Goal: Task Accomplishment & Management: Use online tool/utility

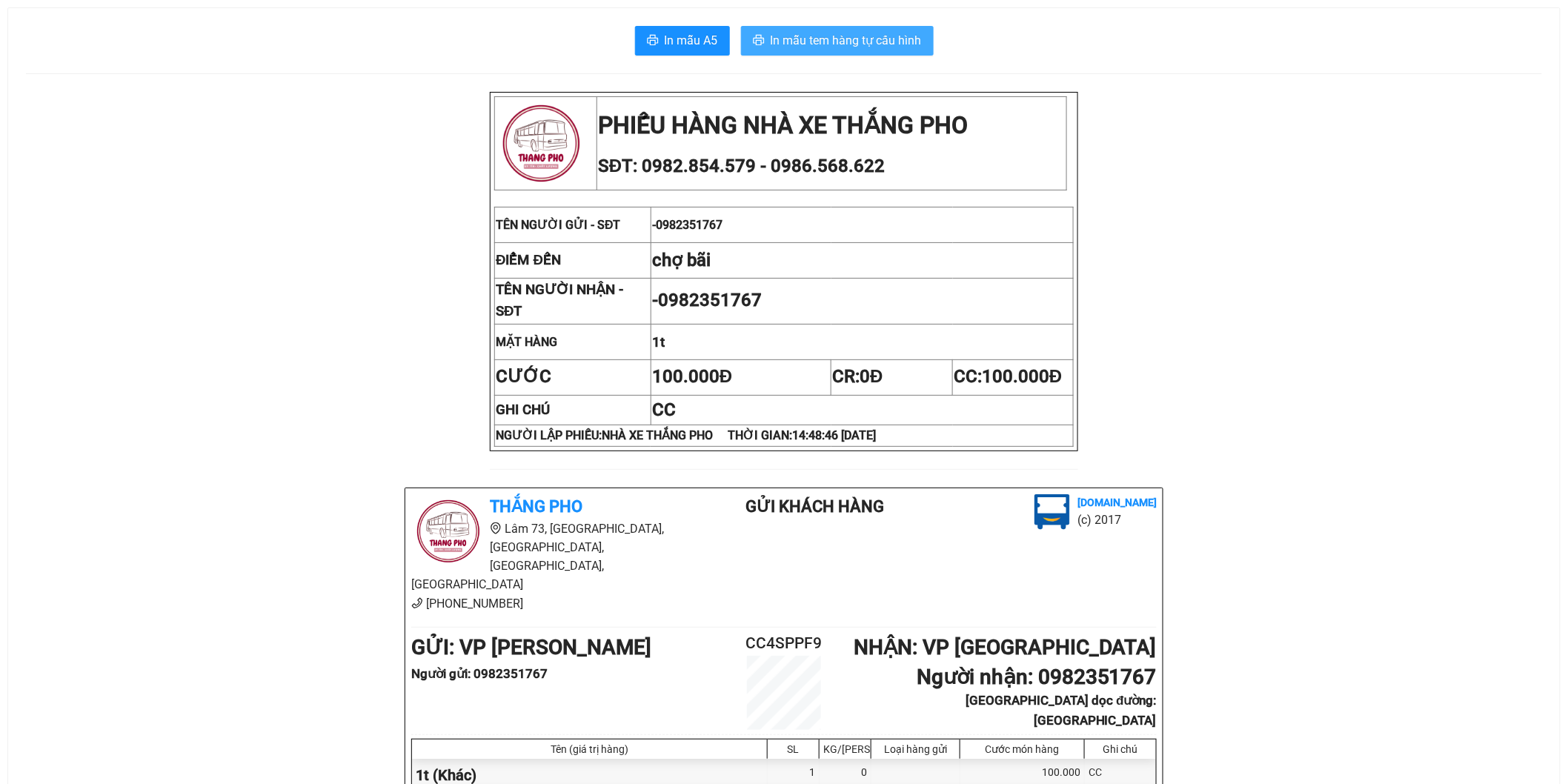
click at [884, 42] on span "In mẫu tem hàng tự cấu hình" at bounding box center [846, 40] width 152 height 19
drag, startPoint x: 1006, startPoint y: 663, endPoint x: 988, endPoint y: 653, distance: 20.6
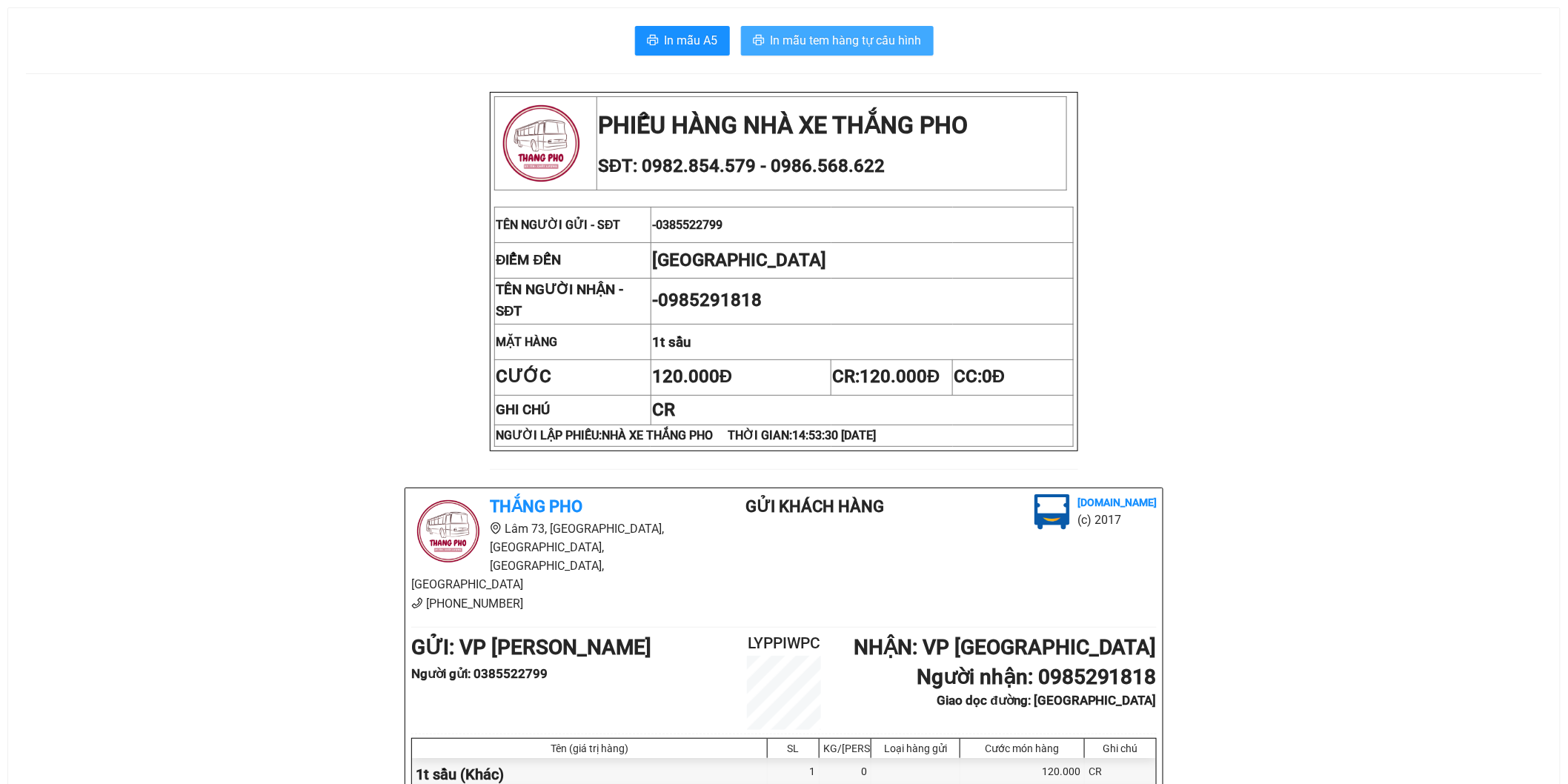
click at [879, 38] on span "In mẫu tem hàng tự cấu hình" at bounding box center [846, 40] width 152 height 19
click at [654, 45] on icon "printer" at bounding box center [653, 40] width 12 height 12
click at [778, 48] on span "In mẫu tem hàng tự cấu hình" at bounding box center [846, 40] width 152 height 19
